Goal: Communication & Community: Answer question/provide support

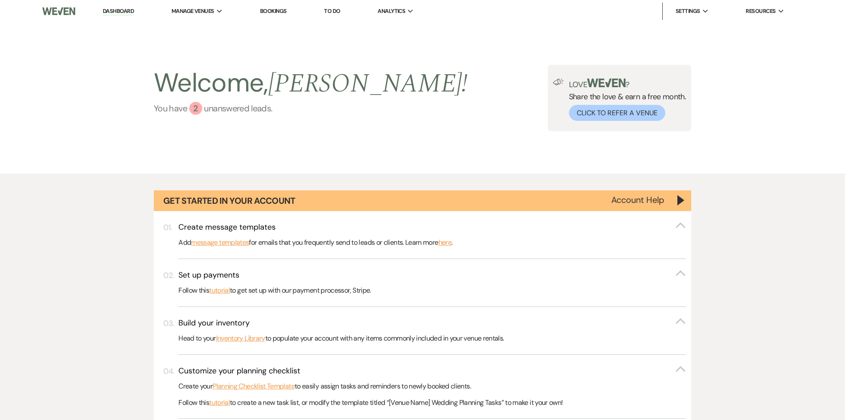
click at [197, 111] on div "2" at bounding box center [195, 108] width 13 height 13
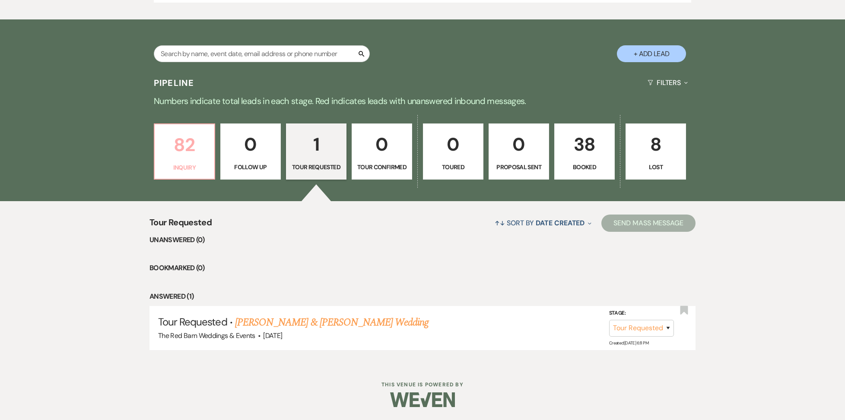
click at [191, 148] on p "82" at bounding box center [184, 144] width 49 height 29
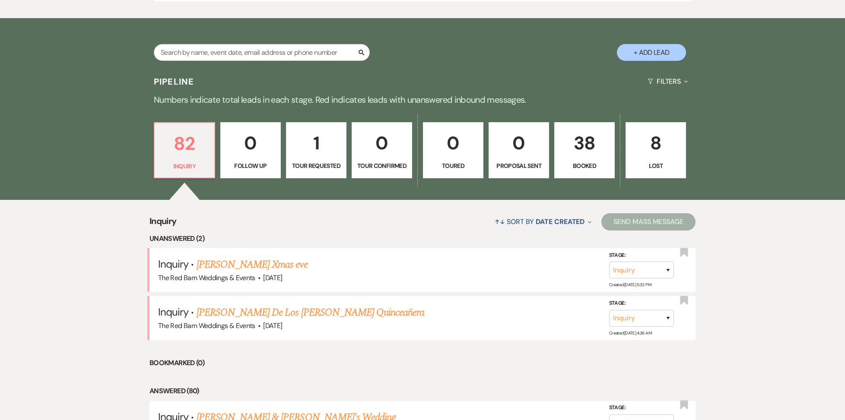
scroll to position [488, 0]
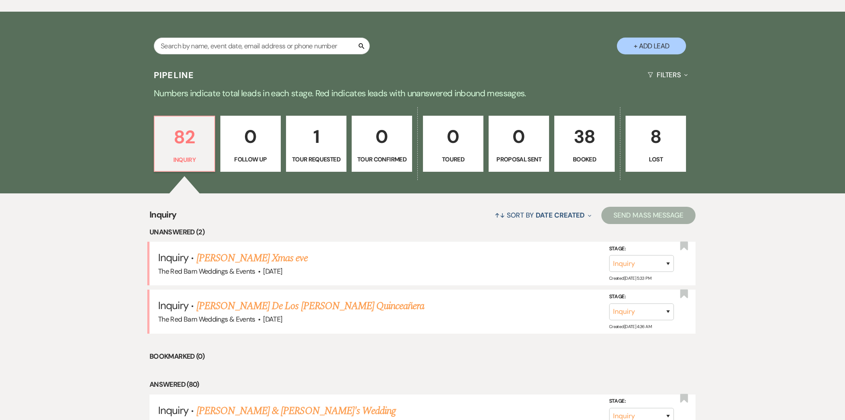
click at [328, 149] on link "1 Tour Requested" at bounding box center [316, 144] width 60 height 56
select select "2"
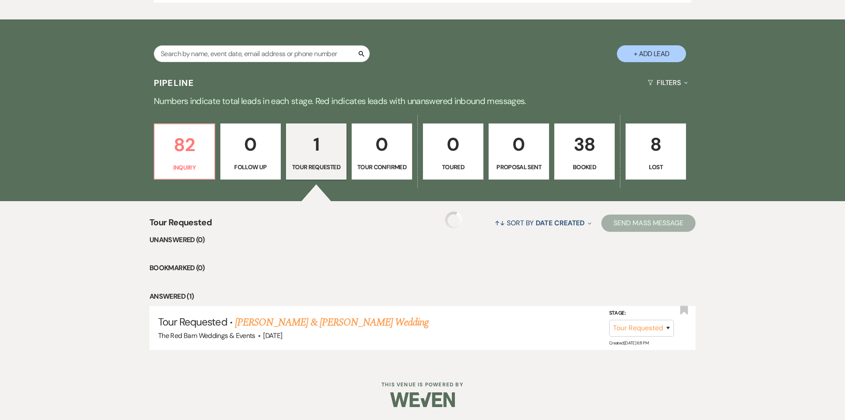
scroll to position [485, 0]
click at [195, 148] on p "82" at bounding box center [184, 144] width 49 height 29
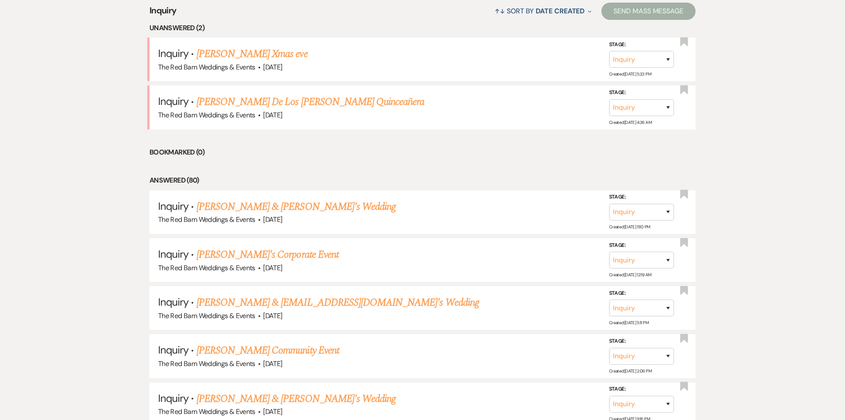
scroll to position [698, 0]
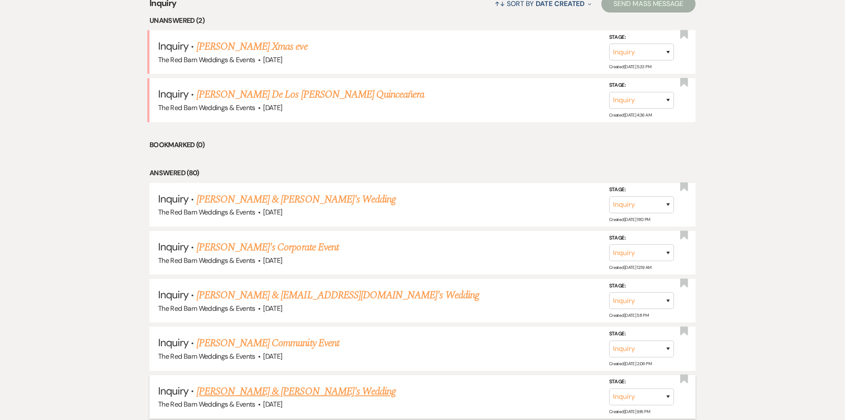
click at [243, 395] on link "[PERSON_NAME] & [PERSON_NAME]'s Wedding" at bounding box center [297, 392] width 200 height 16
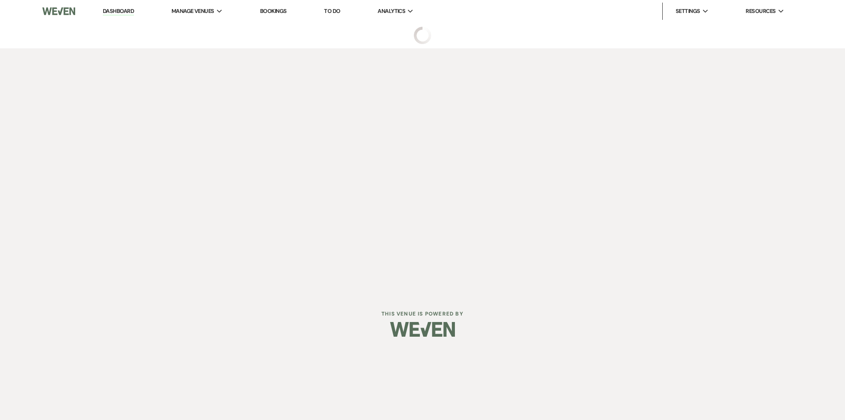
scroll to position [698, 0]
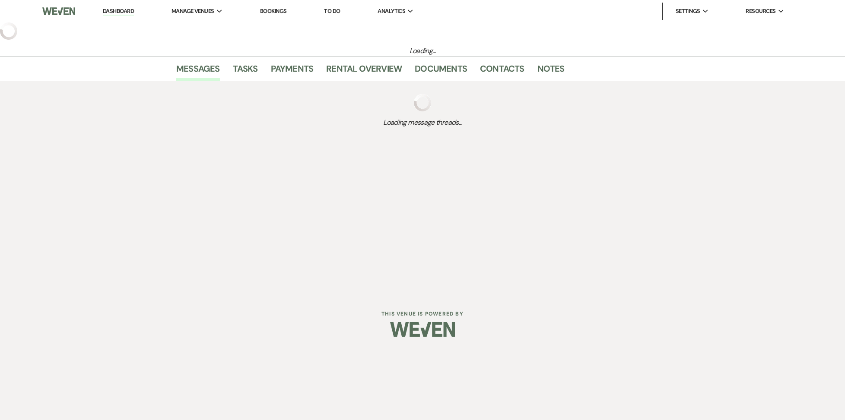
scroll to position [698, 0]
select select "5"
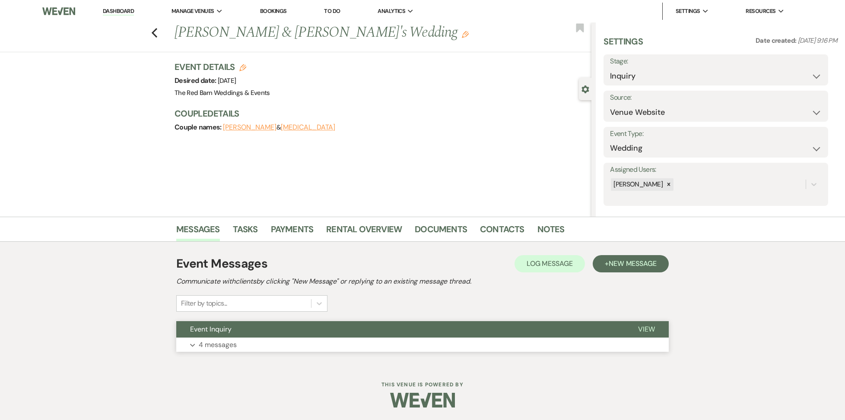
scroll to position [1, 0]
click at [228, 348] on p "4 messages" at bounding box center [218, 344] width 38 height 11
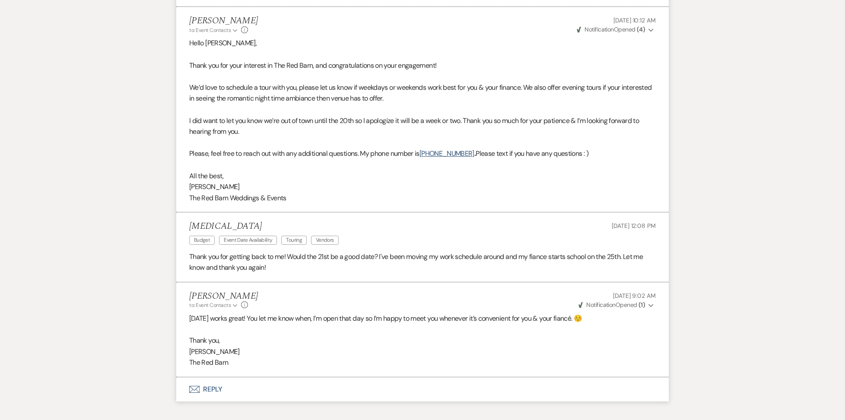
scroll to position [506, 0]
click at [377, 234] on div "[MEDICAL_DATA] Budget Event Date Availability Touring Vendors [DATE] 12:08 PM" at bounding box center [422, 235] width 467 height 26
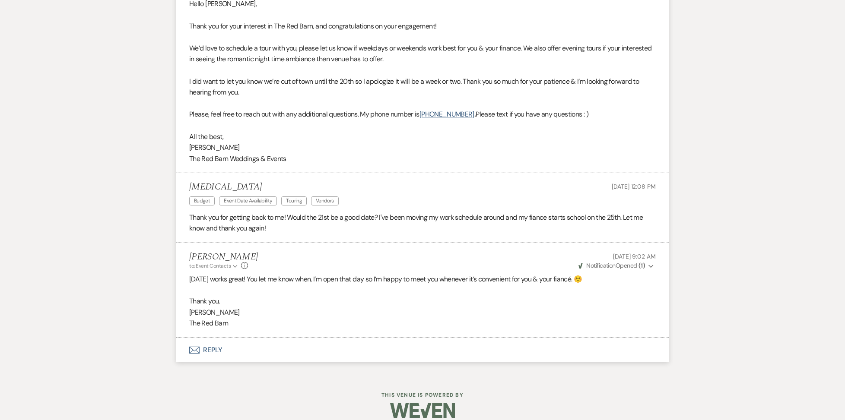
scroll to position [546, 0]
click at [219, 343] on button "Envelope Reply" at bounding box center [422, 350] width 492 height 24
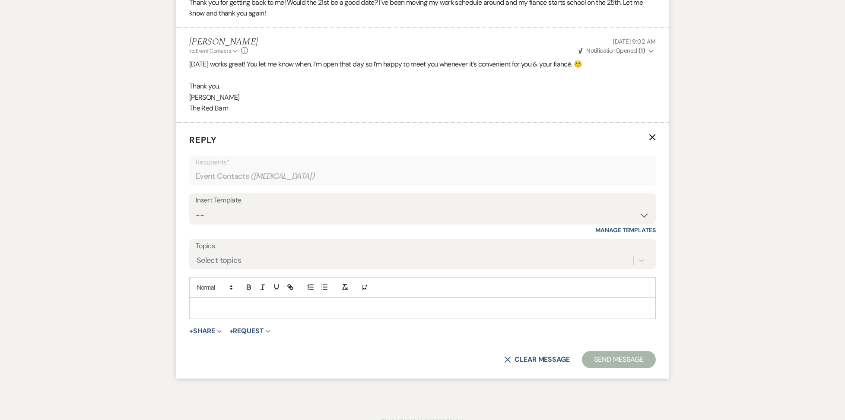
click at [258, 299] on div at bounding box center [423, 309] width 466 height 20
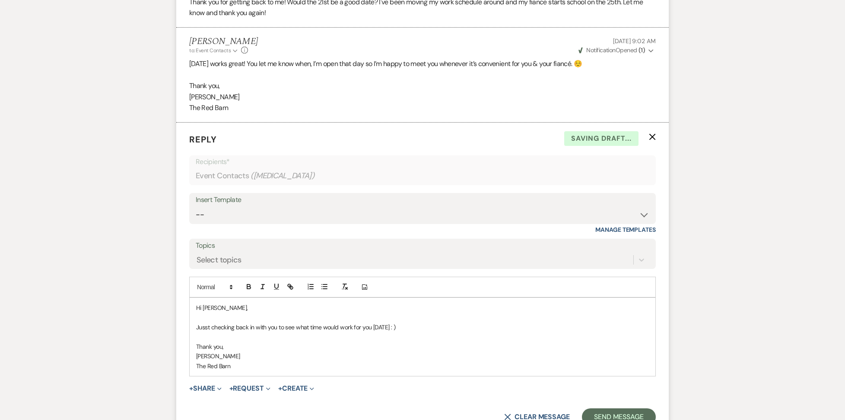
click at [207, 323] on p "Jusst checking back in with you to see what time would work for you [DATE] : )" at bounding box center [422, 328] width 453 height 10
click at [266, 352] on p "[PERSON_NAME]" at bounding box center [422, 357] width 453 height 10
click at [619, 409] on button "Send Message" at bounding box center [619, 417] width 74 height 17
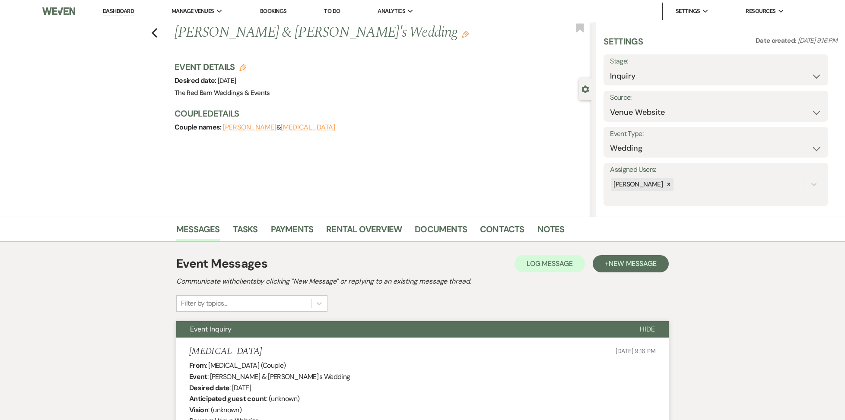
scroll to position [4, 0]
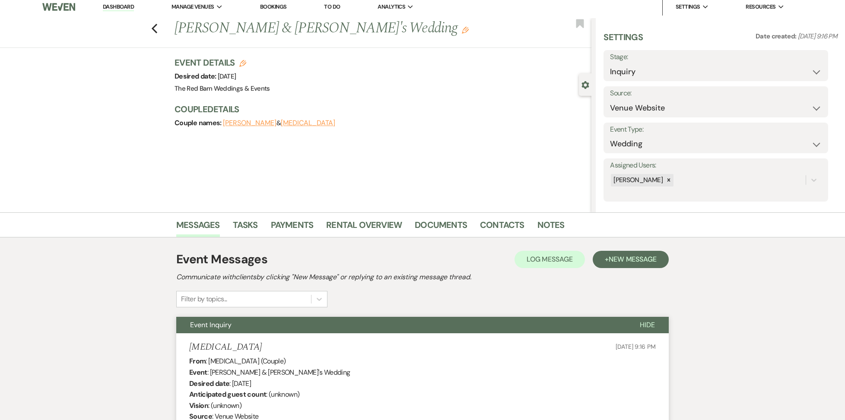
click at [123, 7] on link "Dashboard" at bounding box center [118, 7] width 31 height 8
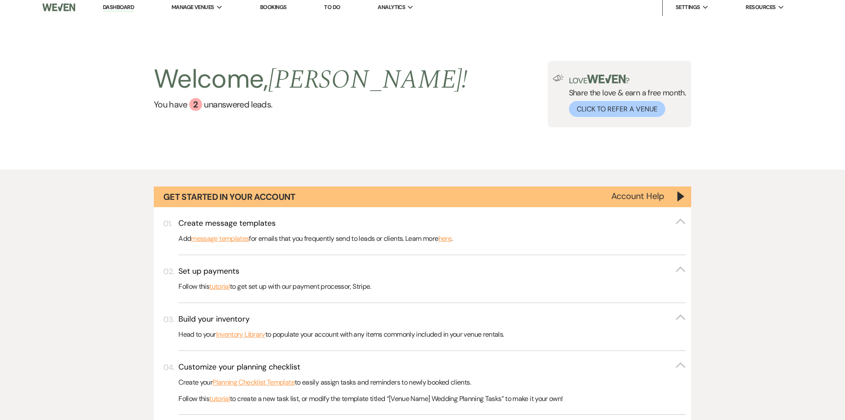
scroll to position [5, 0]
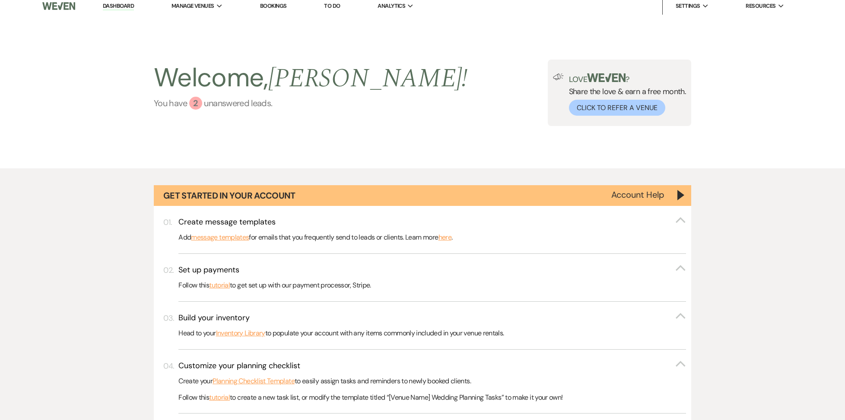
click at [196, 102] on div "2" at bounding box center [195, 103] width 13 height 13
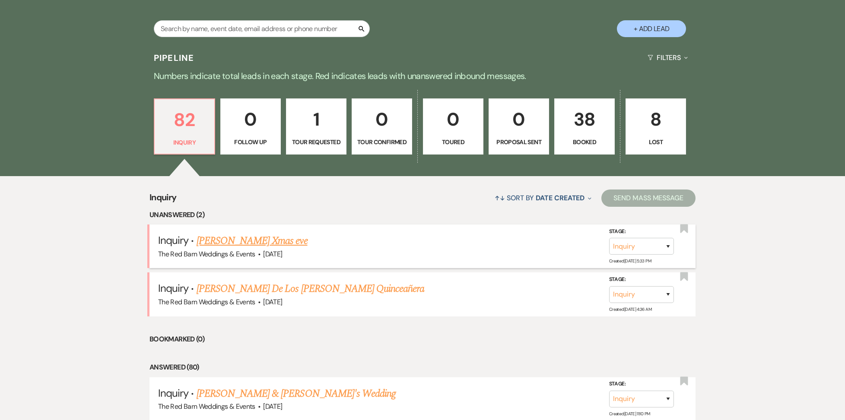
scroll to position [504, 0]
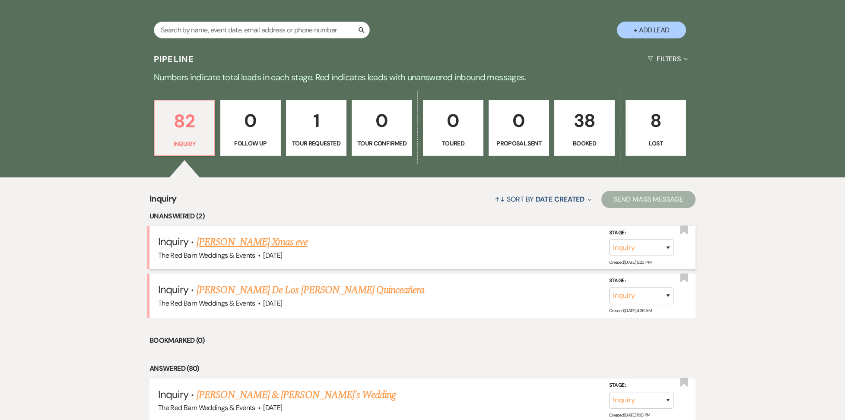
click at [222, 248] on link "[PERSON_NAME] Xmas eve" at bounding box center [252, 243] width 111 height 16
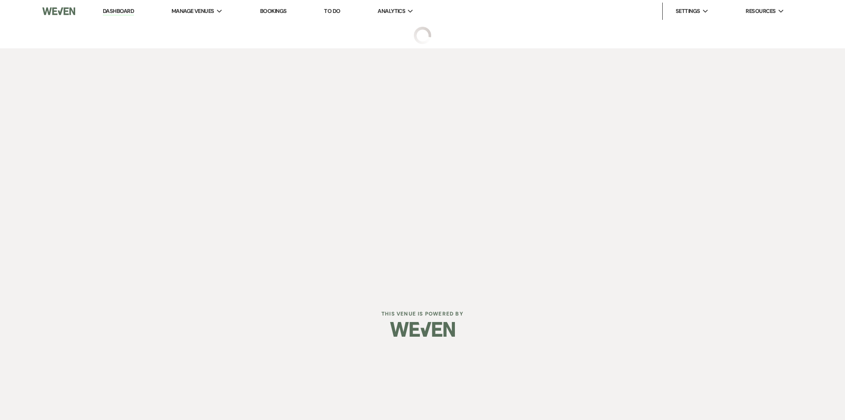
select select "5"
select select "13"
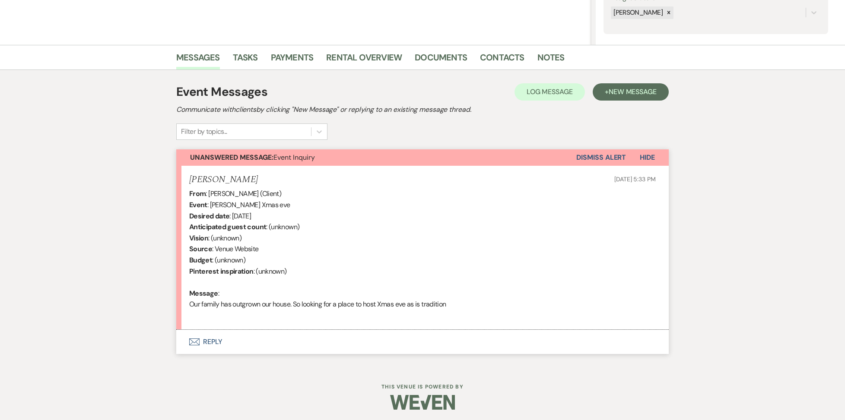
scroll to position [171, 0]
click at [208, 342] on button "Envelope Reply" at bounding box center [422, 343] width 492 height 24
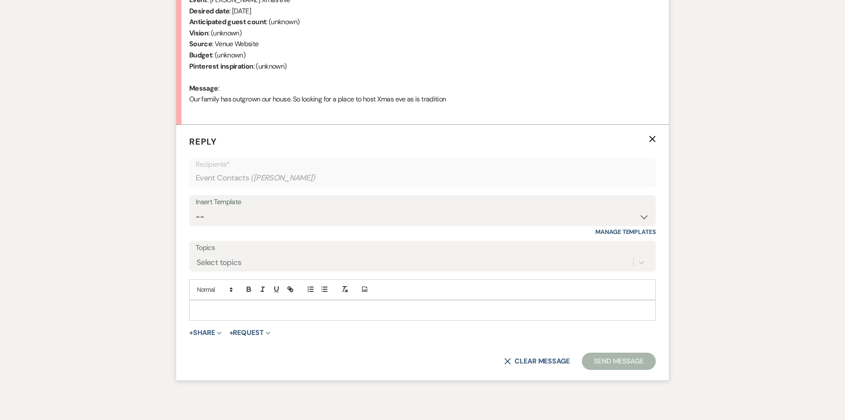
scroll to position [411, 0]
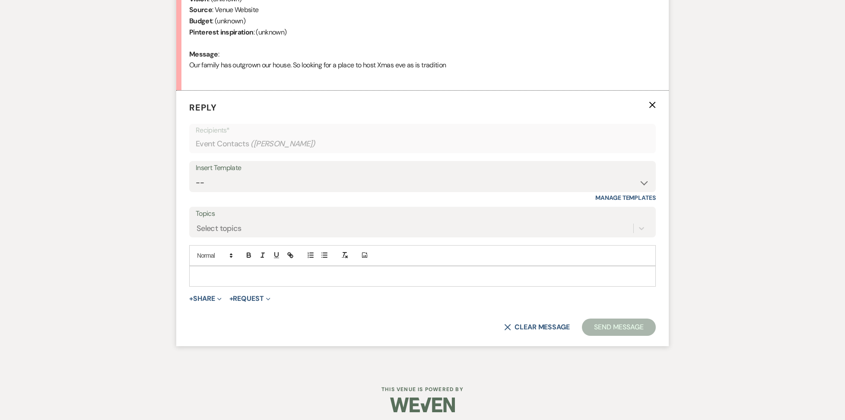
click at [216, 272] on p at bounding box center [422, 277] width 453 height 10
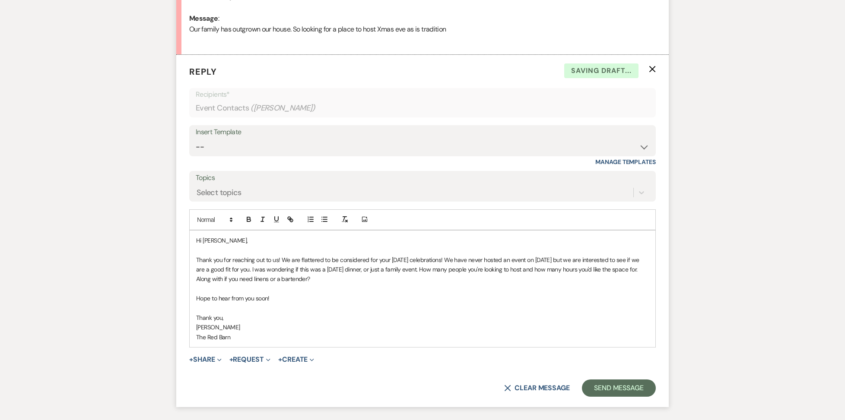
scroll to position [451, 0]
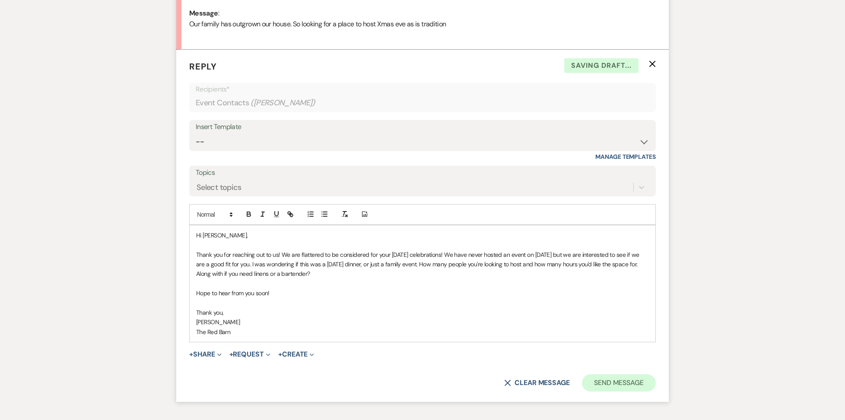
click at [616, 381] on button "Send Message" at bounding box center [619, 383] width 74 height 17
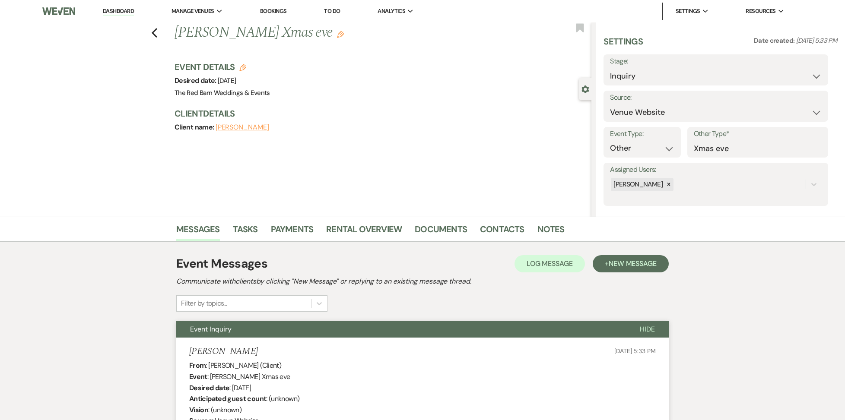
scroll to position [0, 0]
click at [122, 9] on link "Dashboard" at bounding box center [118, 11] width 31 height 8
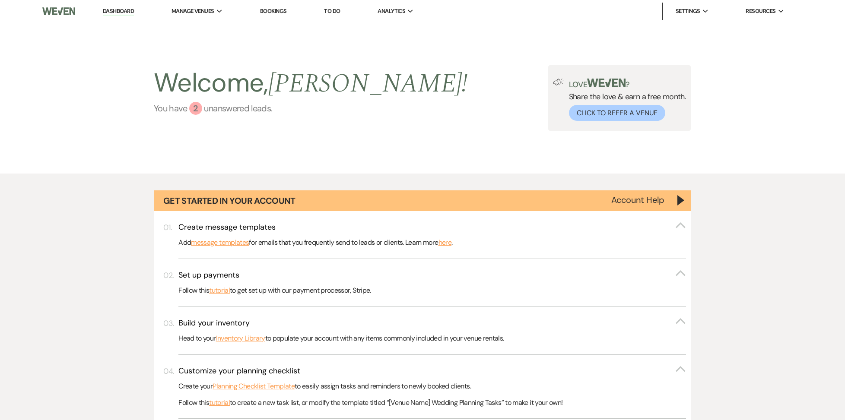
click at [198, 108] on div "2" at bounding box center [195, 108] width 13 height 13
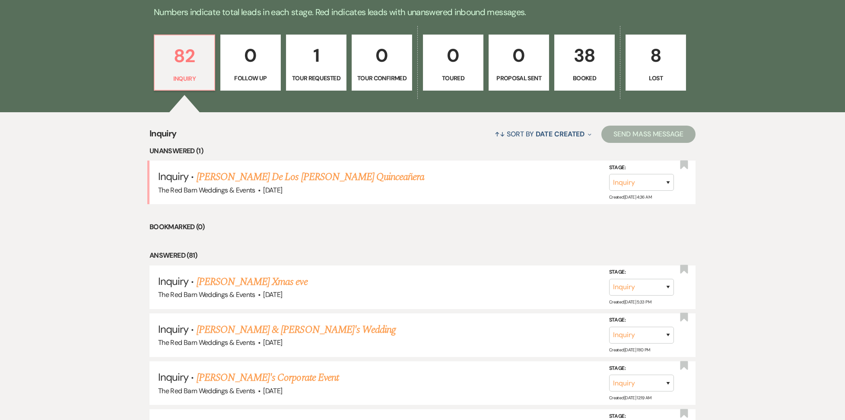
scroll to position [571, 0]
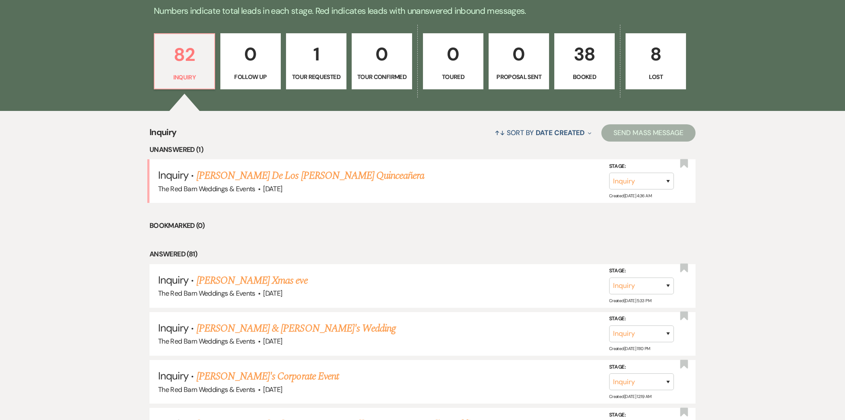
click at [566, 81] on link "38 Booked" at bounding box center [584, 61] width 60 height 56
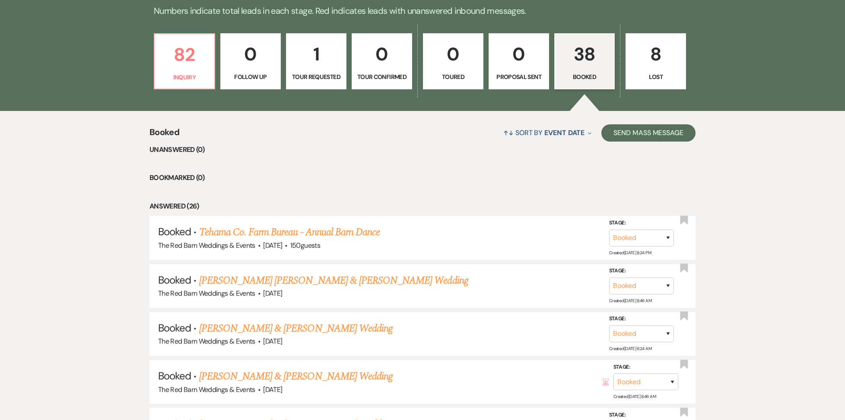
scroll to position [571, 0]
